Goal: Transaction & Acquisition: Purchase product/service

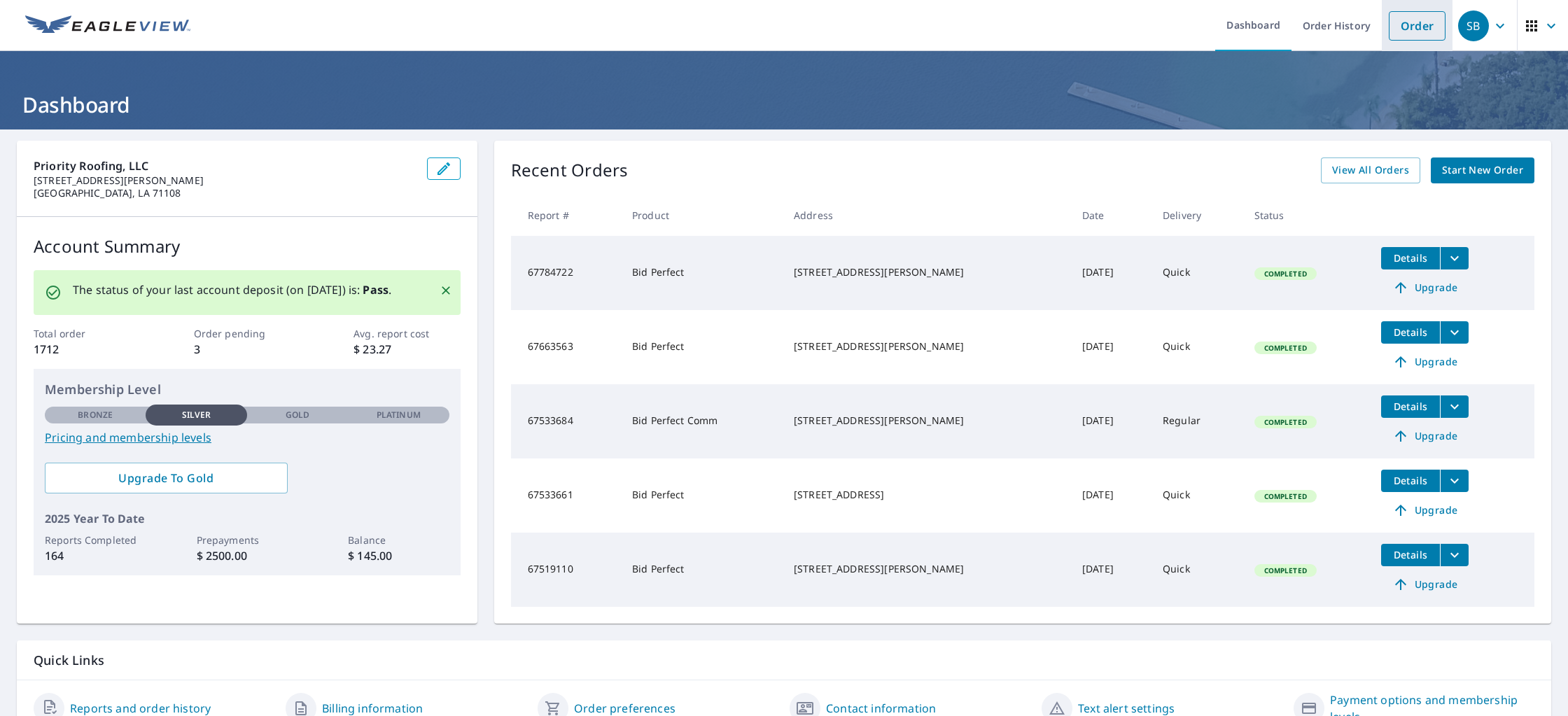
click at [1409, 34] on link "Order" at bounding box center [1416, 26] width 57 height 30
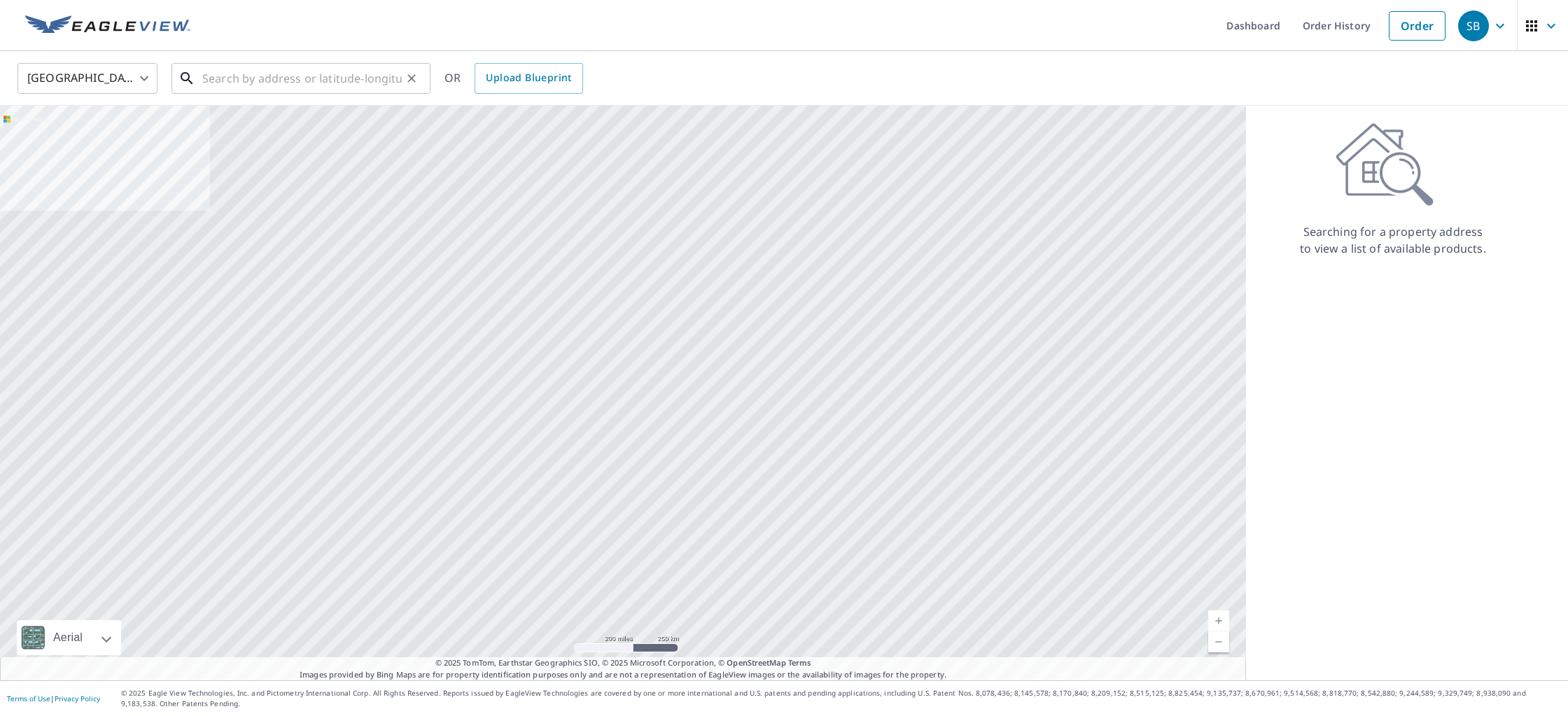
click at [218, 84] on input "text" at bounding box center [302, 78] width 200 height 39
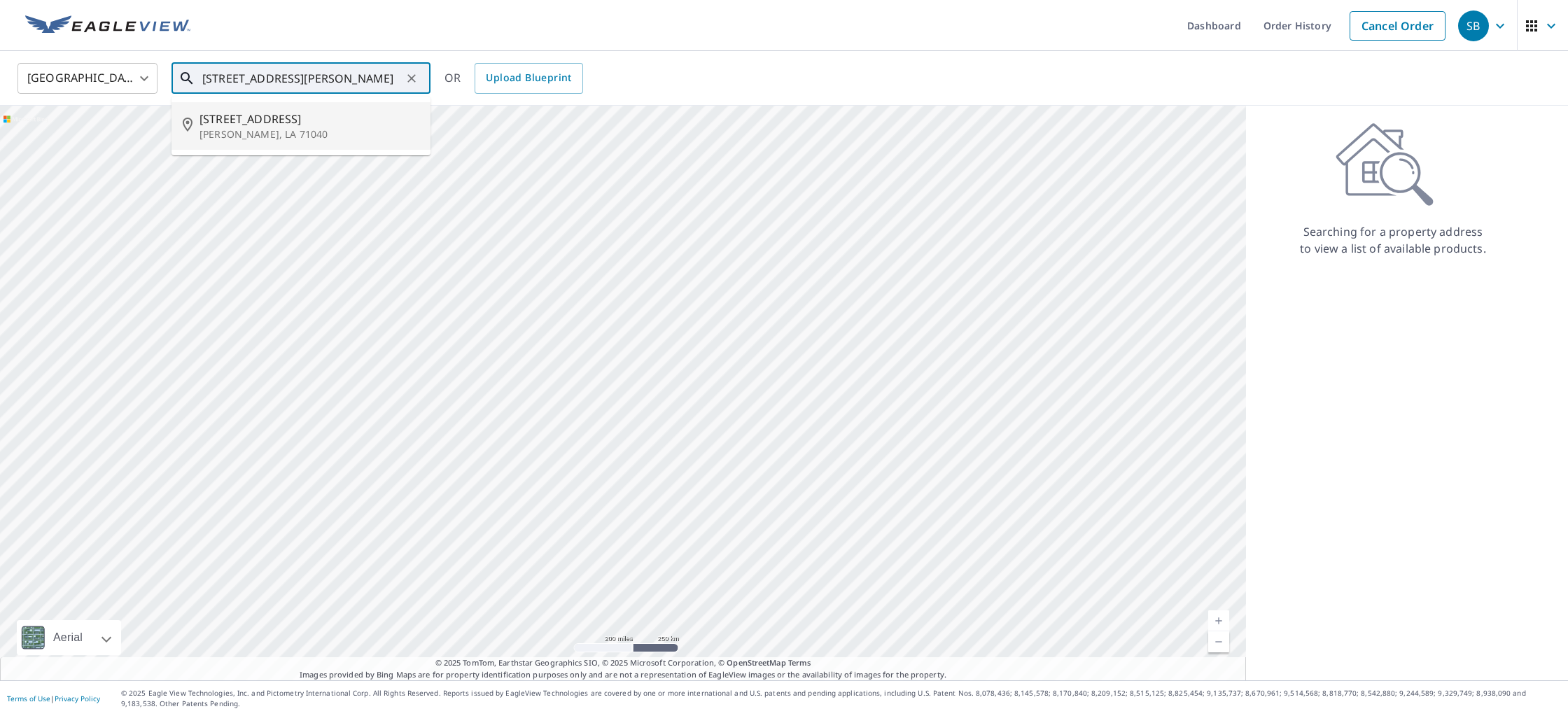
click at [259, 133] on p "[PERSON_NAME], LA 71040" at bounding box center [310, 134] width 220 height 14
type input "[STREET_ADDRESS][PERSON_NAME]"
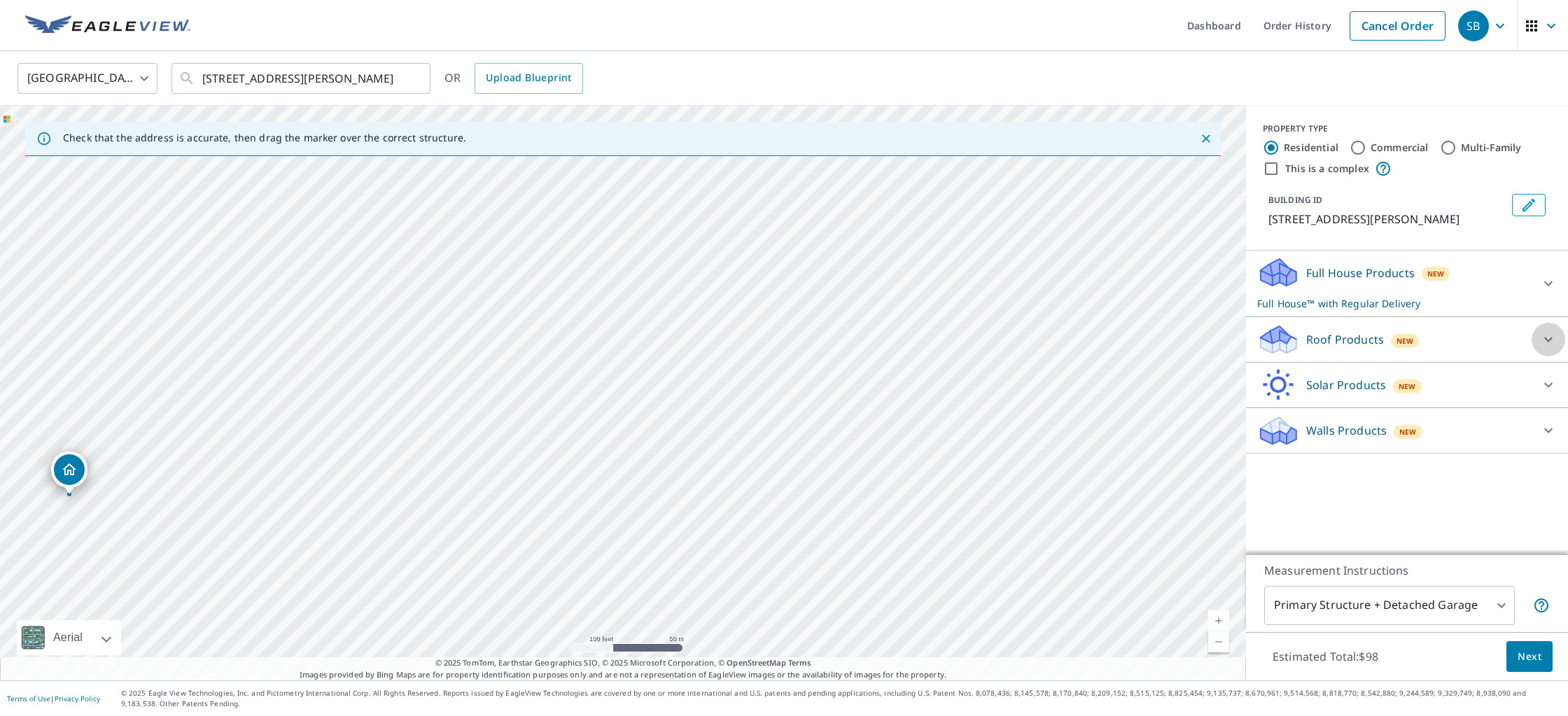
click at [1546, 335] on icon at bounding box center [1547, 339] width 17 height 17
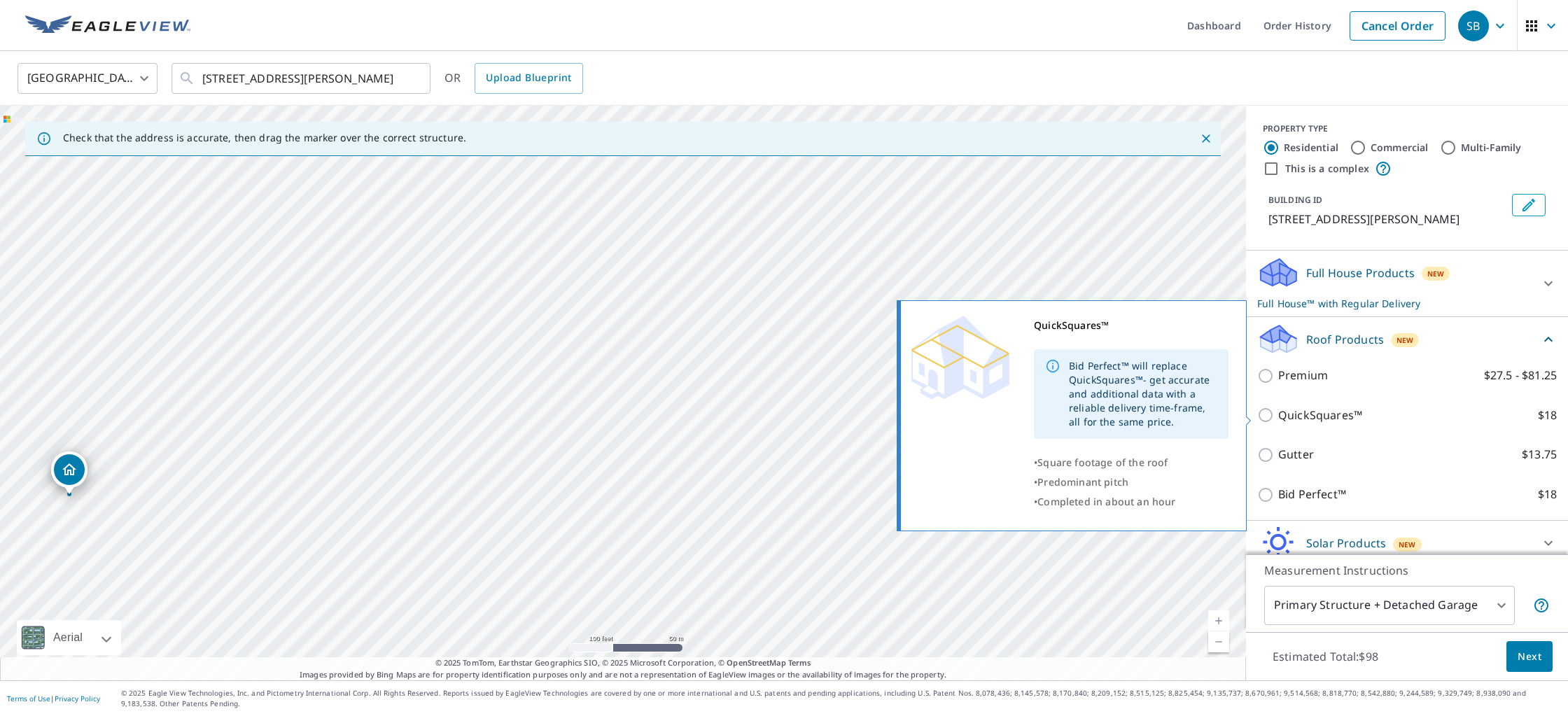
scroll to position [1, 0]
click at [1267, 412] on input "QuickSquares™ $18" at bounding box center [1267, 413] width 21 height 17
checkbox input "true"
checkbox input "false"
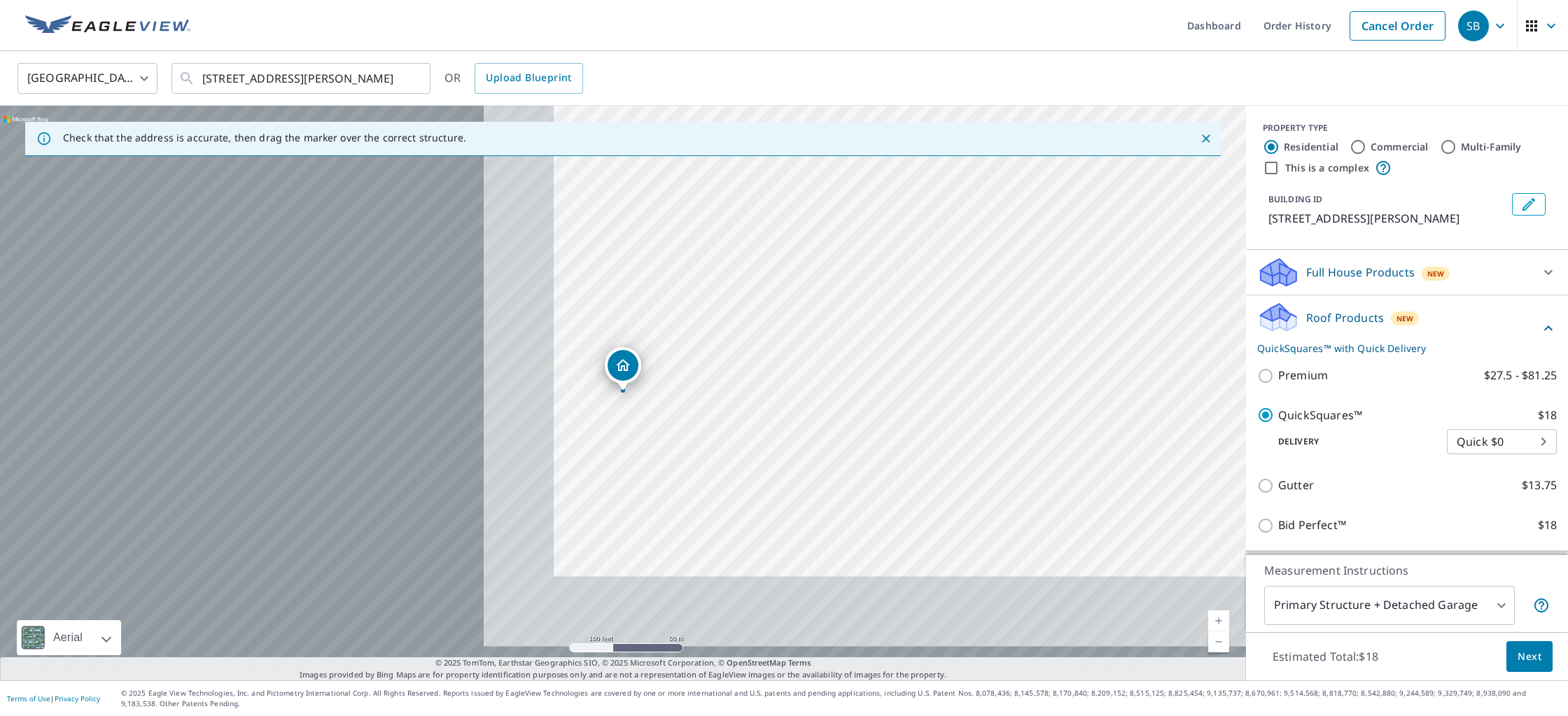
scroll to position [0, 0]
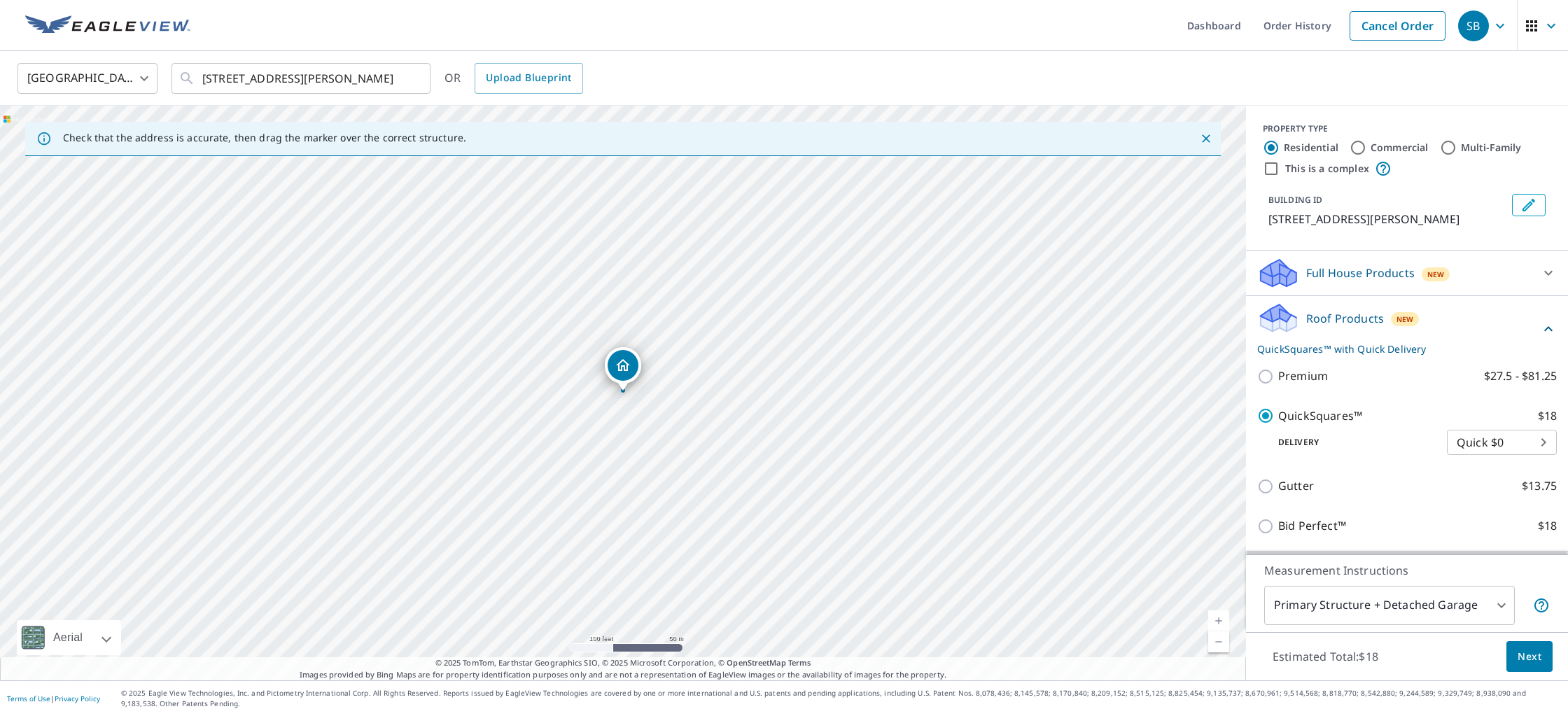
click at [1531, 639] on div "Estimated Total: $18 Next" at bounding box center [1406, 657] width 322 height 49
click at [1532, 652] on span "Next" at bounding box center [1529, 657] width 24 height 17
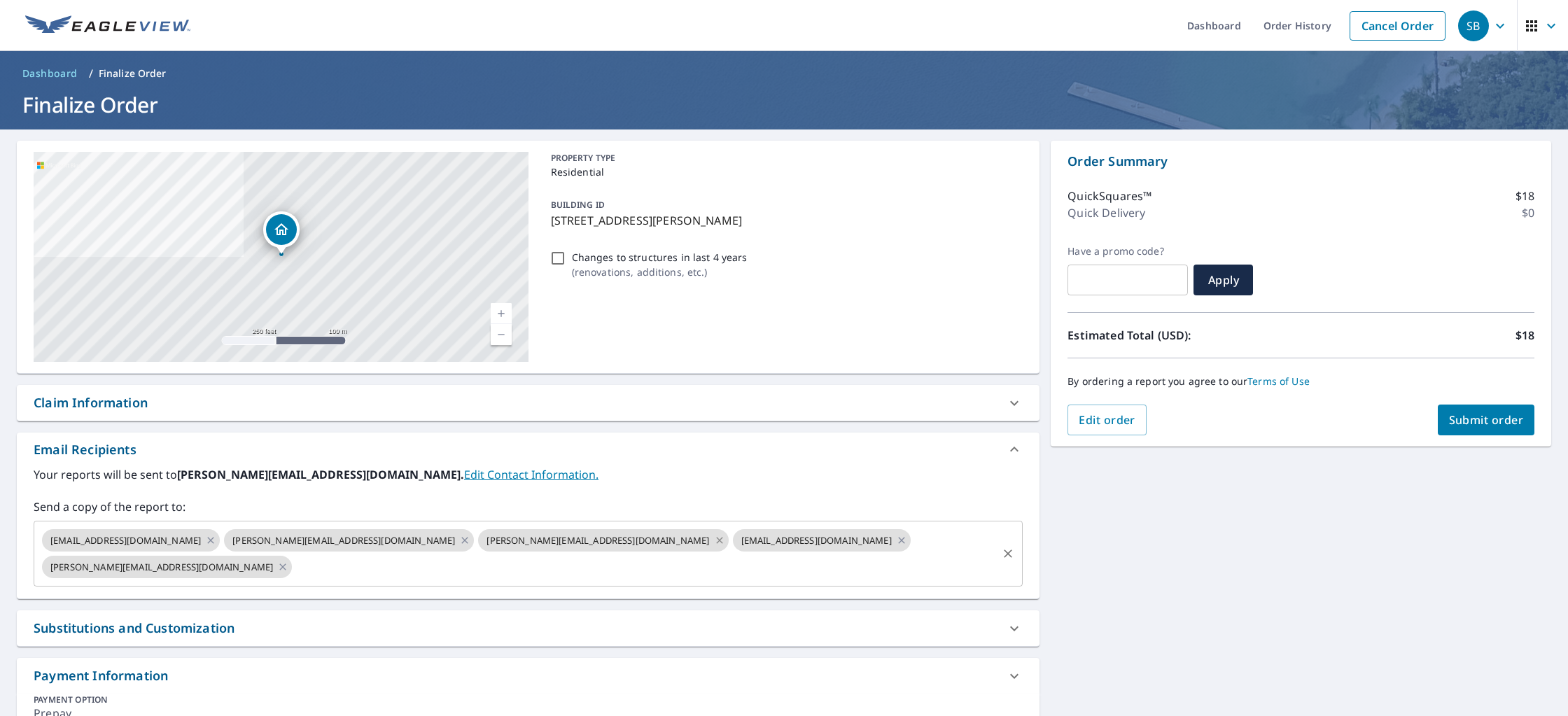
click at [714, 540] on icon at bounding box center [719, 541] width 11 height 16
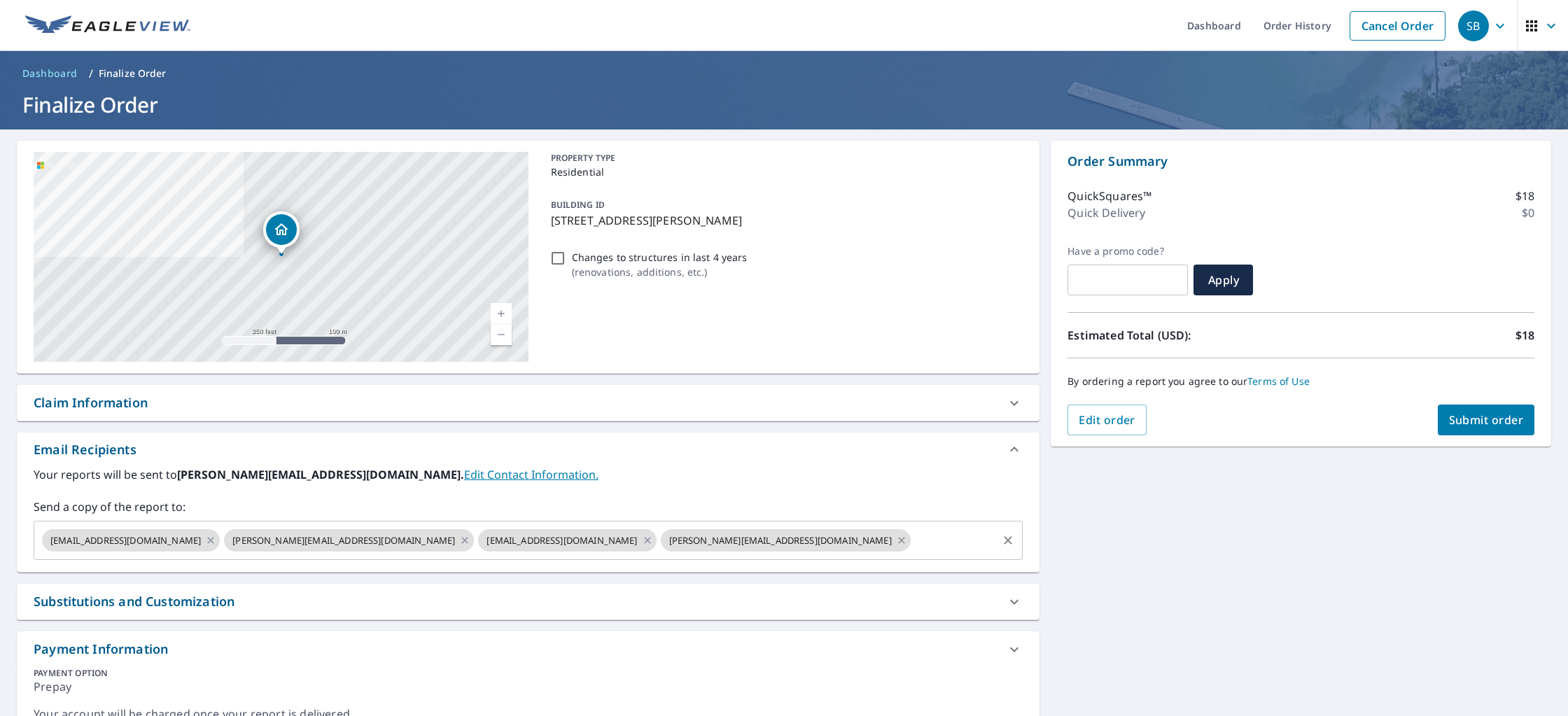
click at [896, 540] on icon at bounding box center [901, 541] width 11 height 16
click at [1490, 423] on span "Submit order" at bounding box center [1486, 420] width 75 height 16
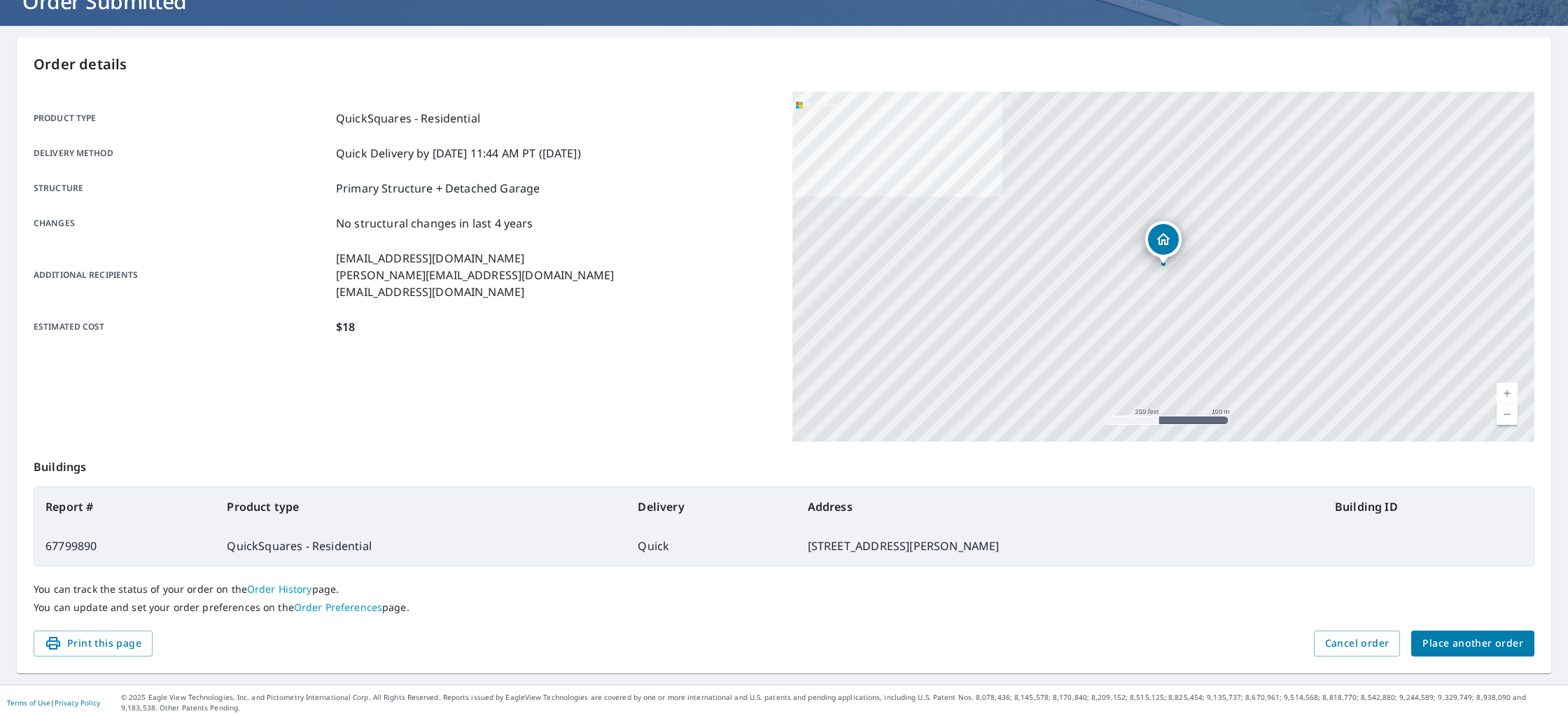
scroll to position [107, 0]
